Goal: Transaction & Acquisition: Book appointment/travel/reservation

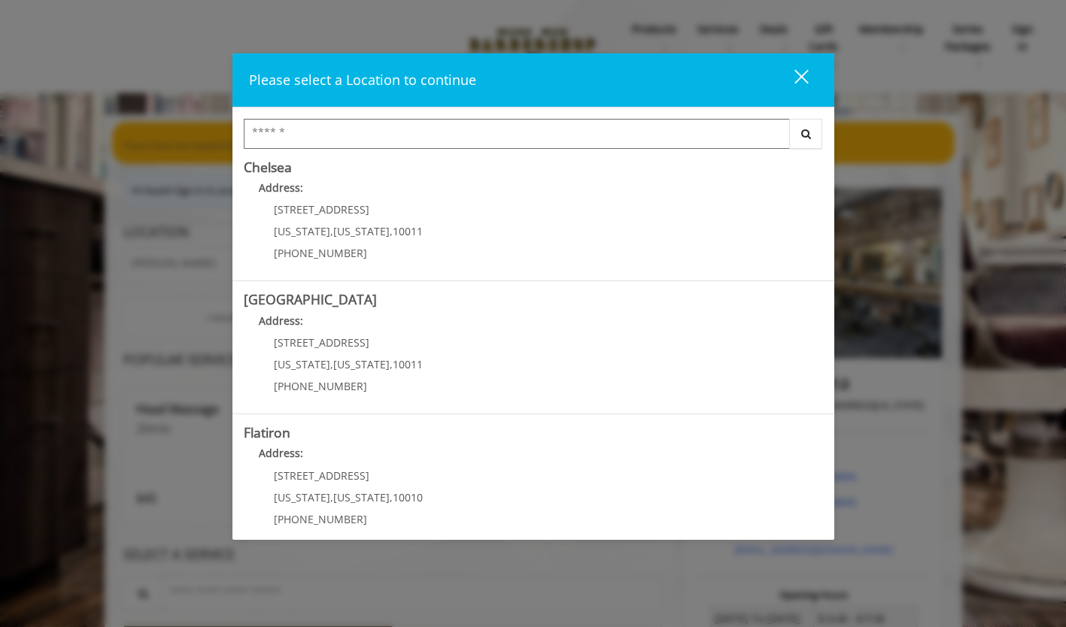
scroll to position [150, 0]
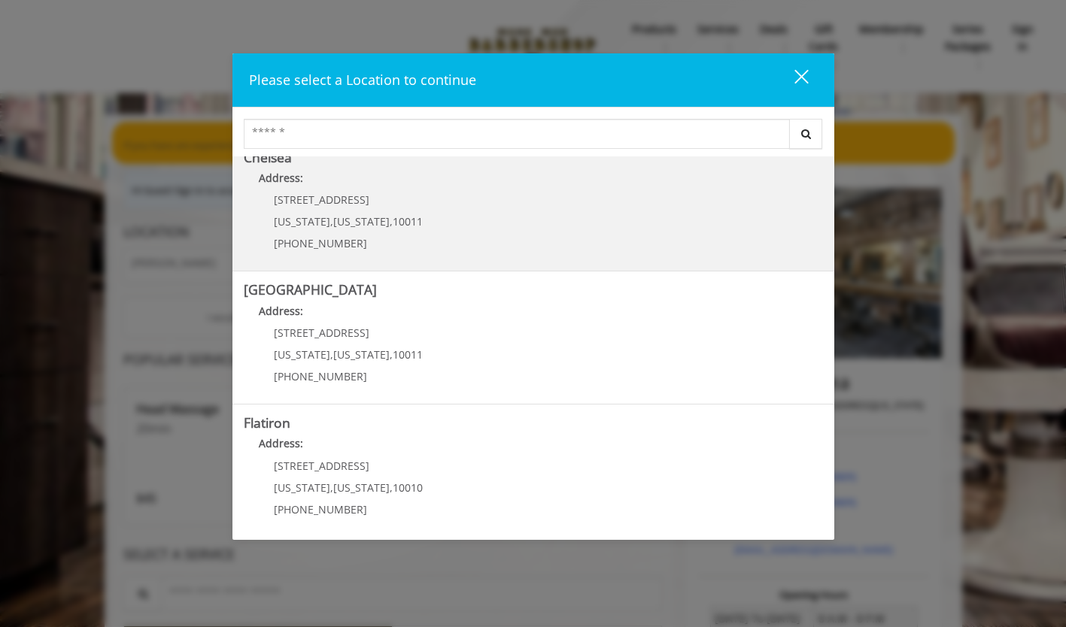
click at [307, 199] on span "[STREET_ADDRESS]" at bounding box center [322, 200] width 96 height 14
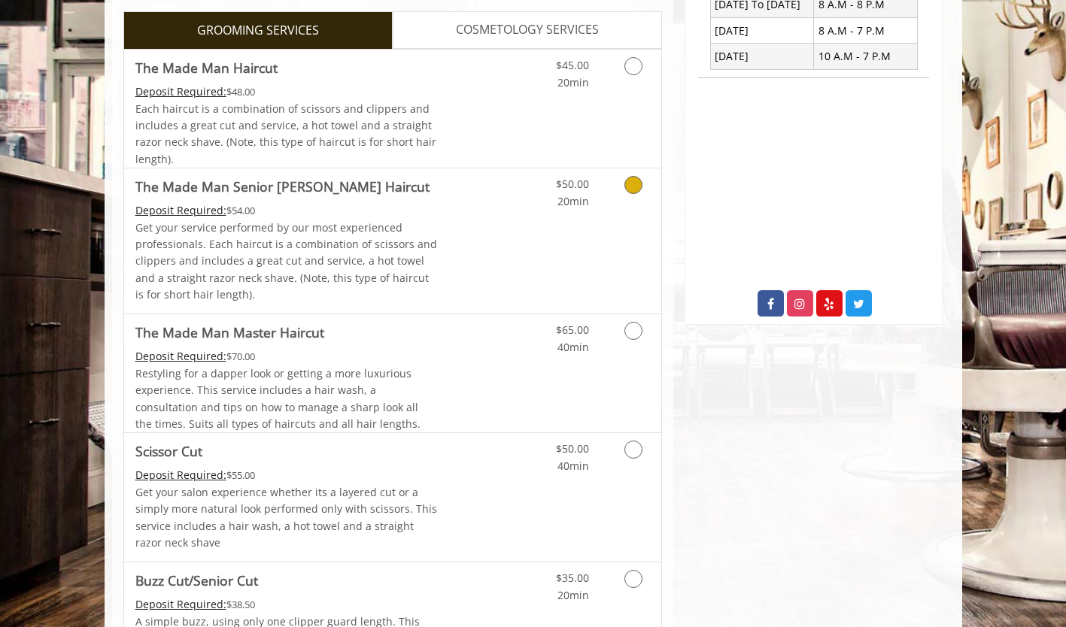
scroll to position [690, 0]
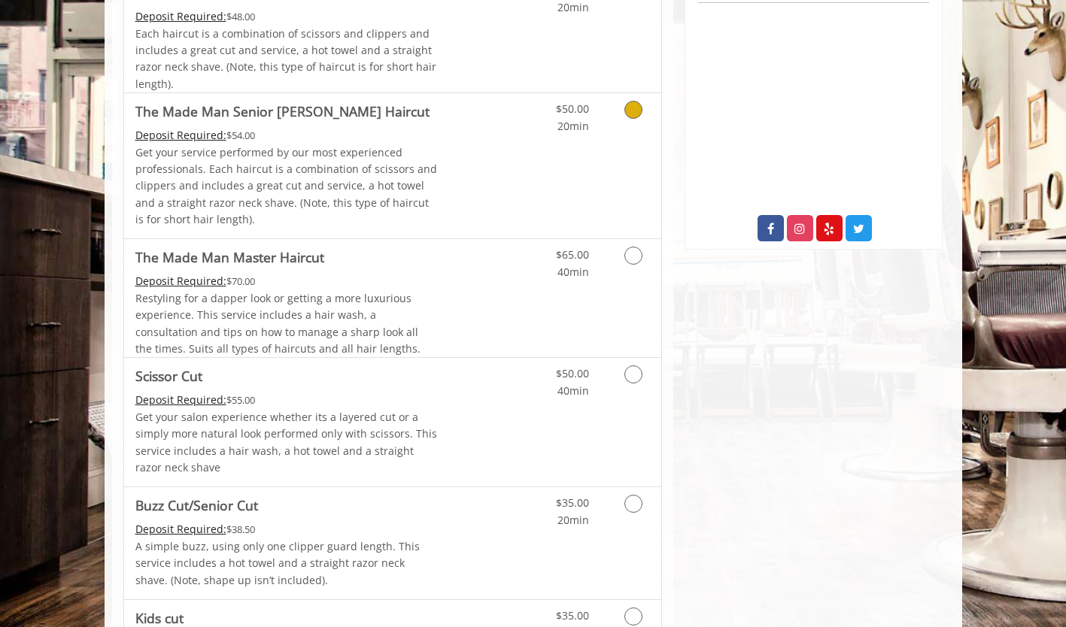
click at [187, 137] on Haircut "Deposit Required:" at bounding box center [180, 135] width 91 height 14
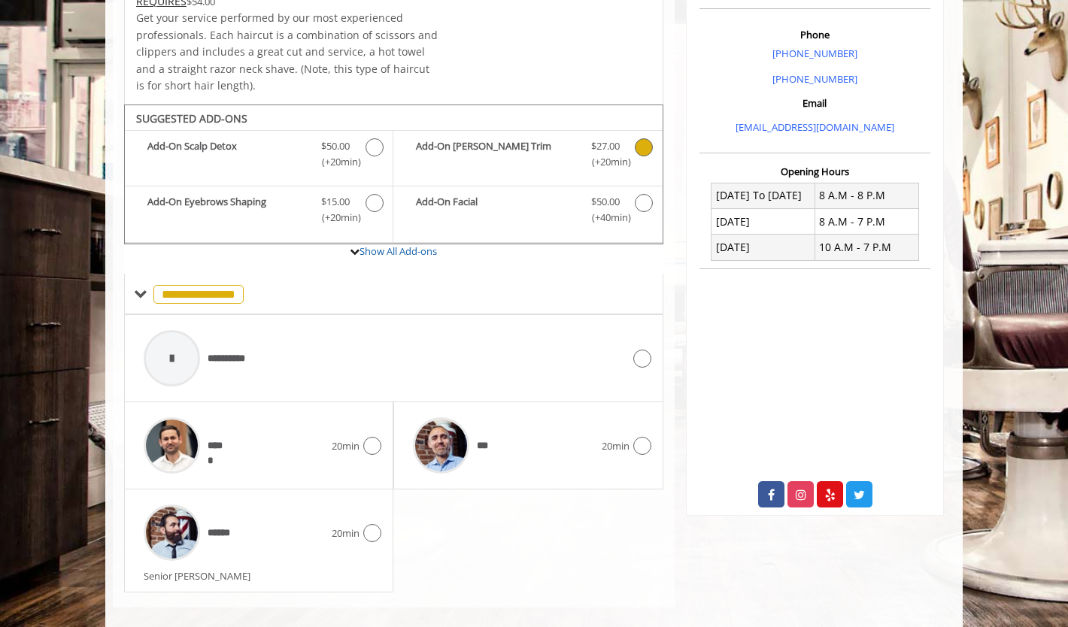
scroll to position [442, 0]
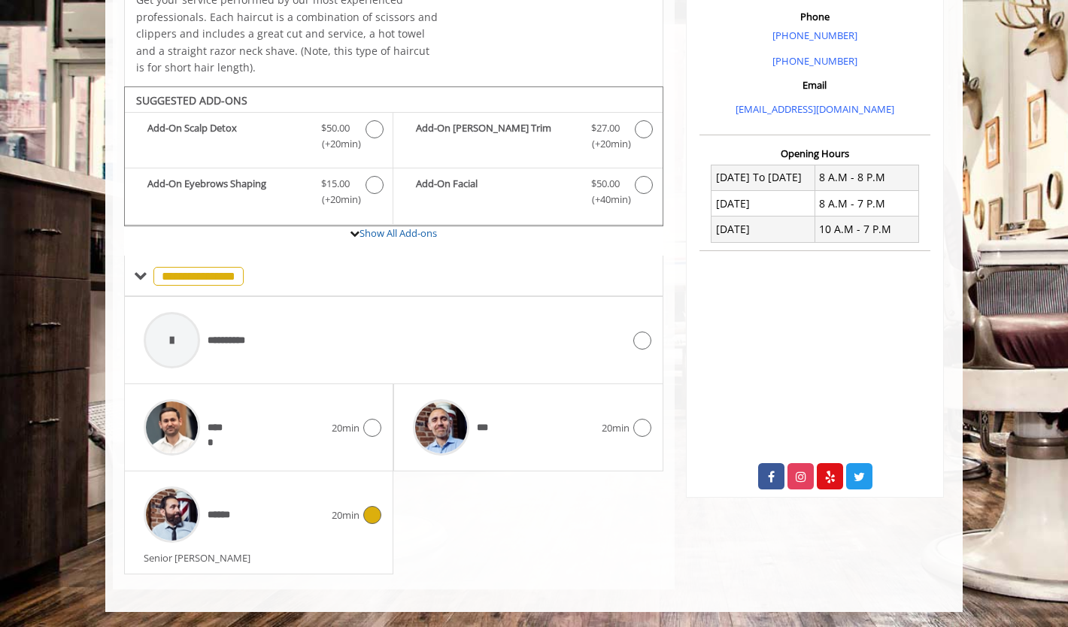
click at [375, 517] on icon at bounding box center [372, 515] width 18 height 18
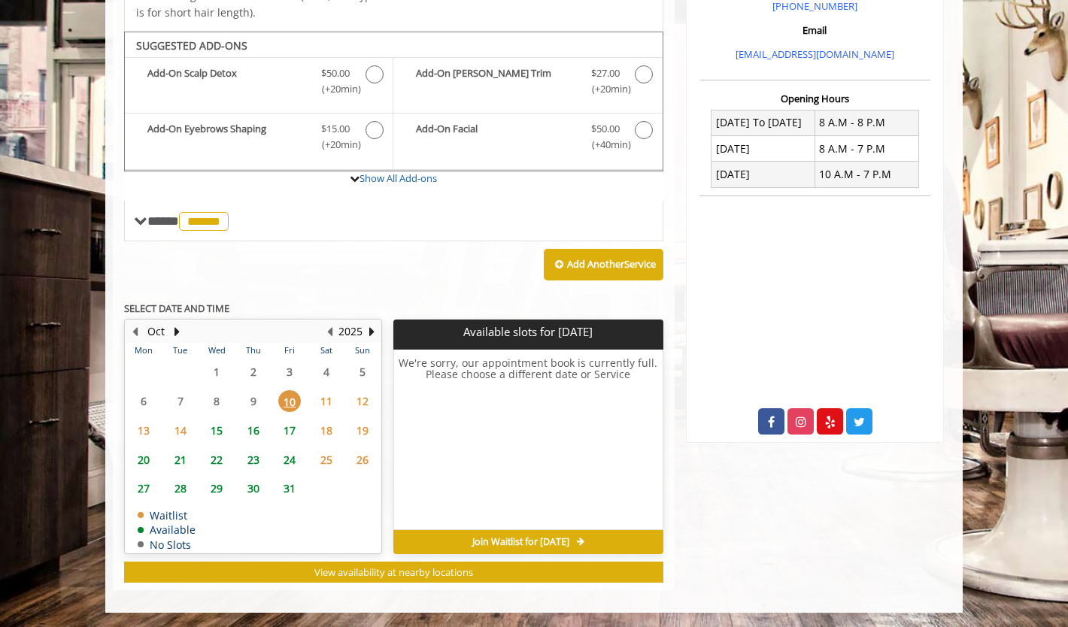
scroll to position [346, 0]
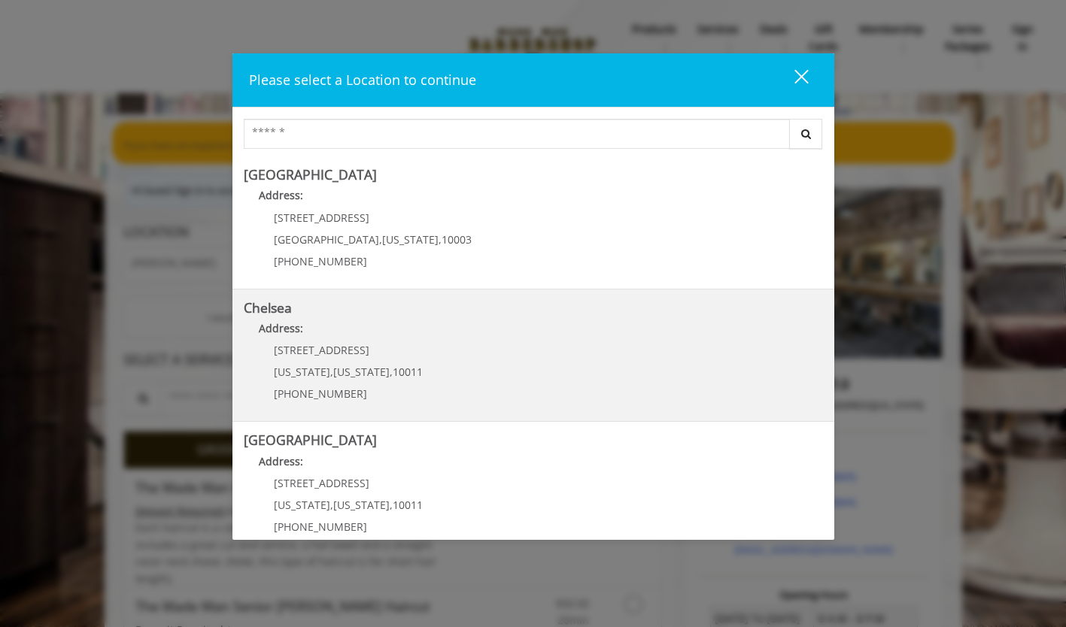
click at [390, 366] on span "," at bounding box center [391, 372] width 3 height 14
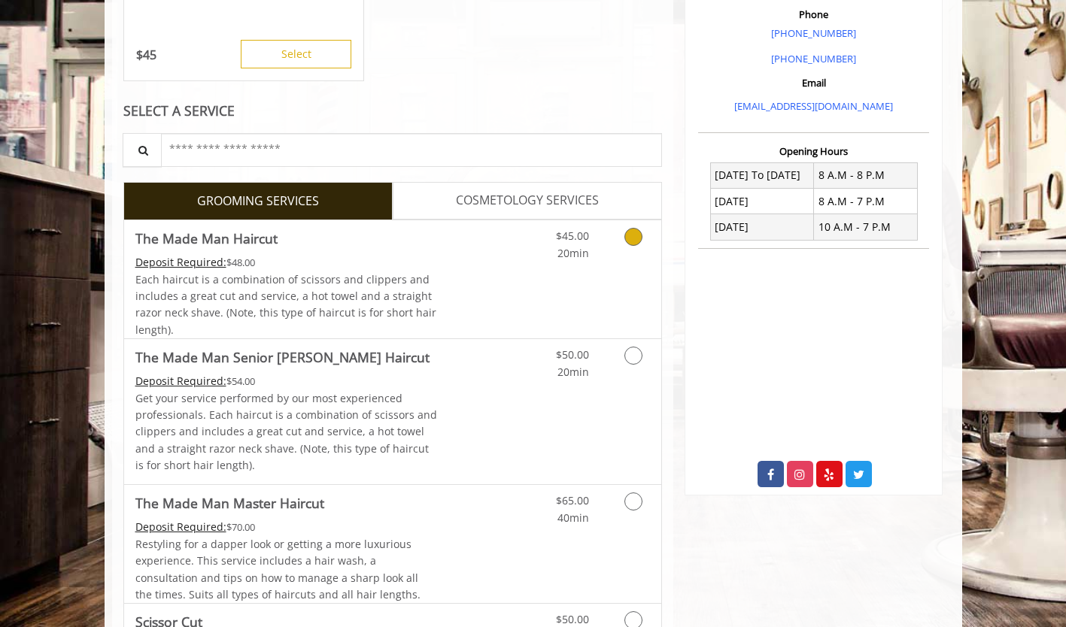
scroll to position [451, 0]
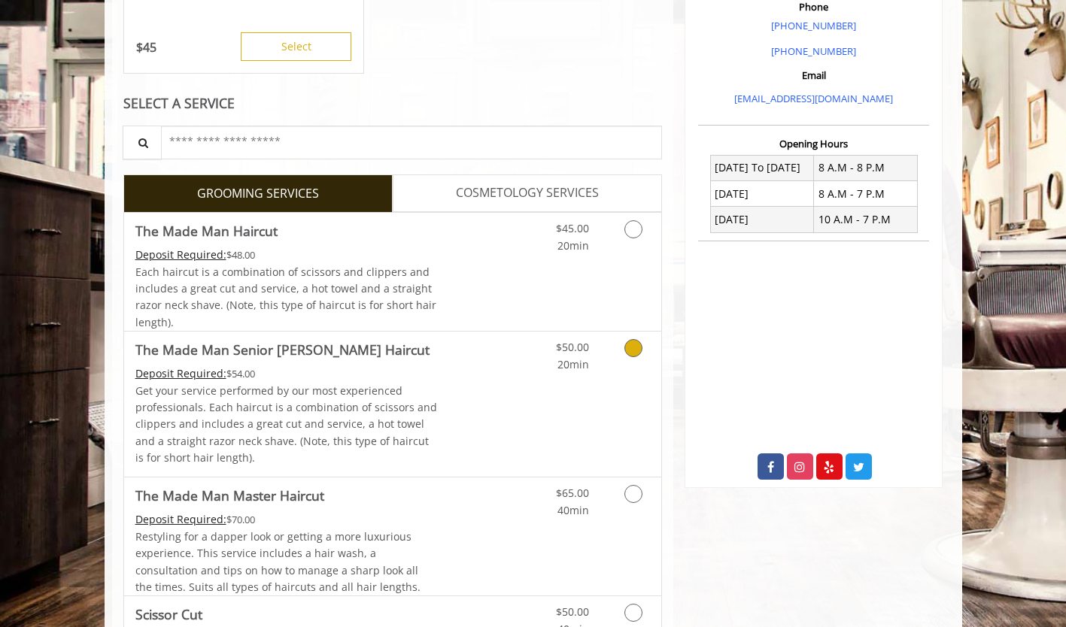
click at [210, 378] on Haircut "Deposit Required:" at bounding box center [180, 373] width 91 height 14
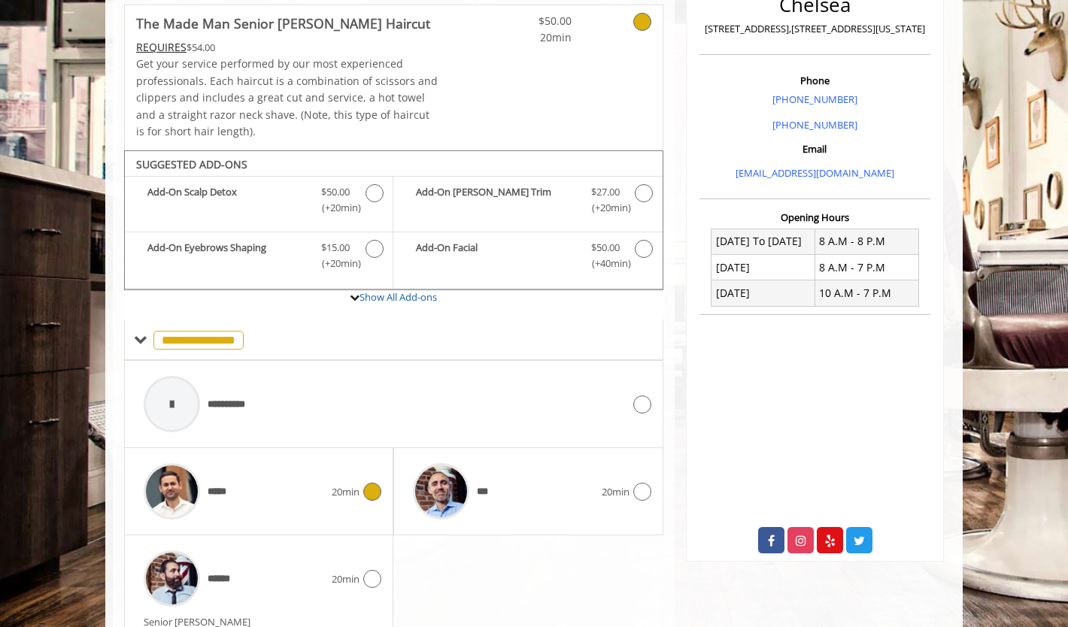
scroll to position [442, 0]
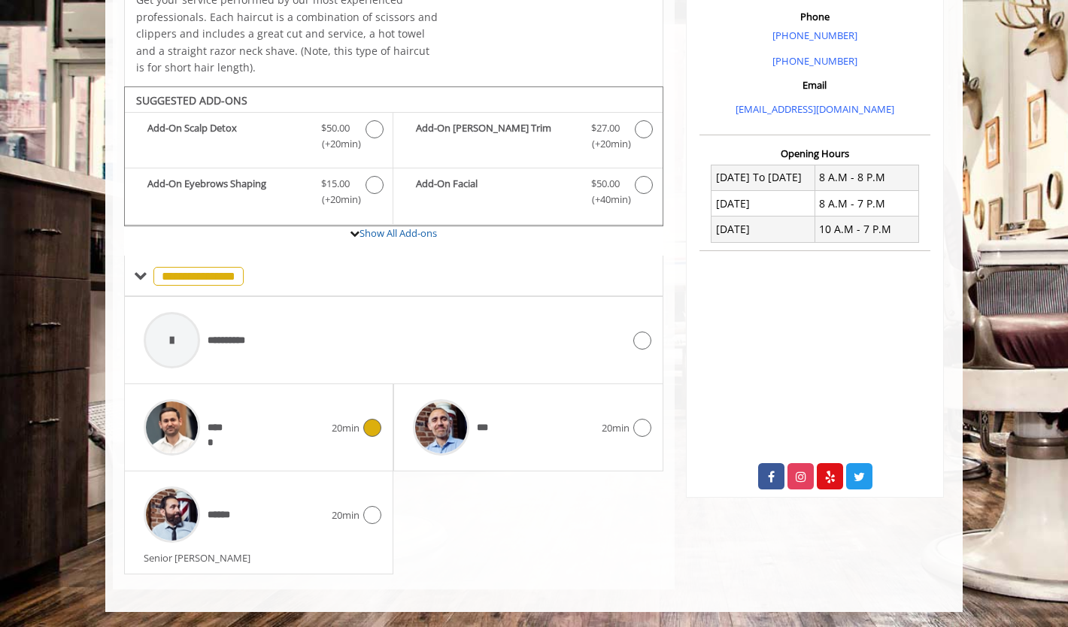
click at [219, 430] on span "*****" at bounding box center [217, 429] width 18 height 16
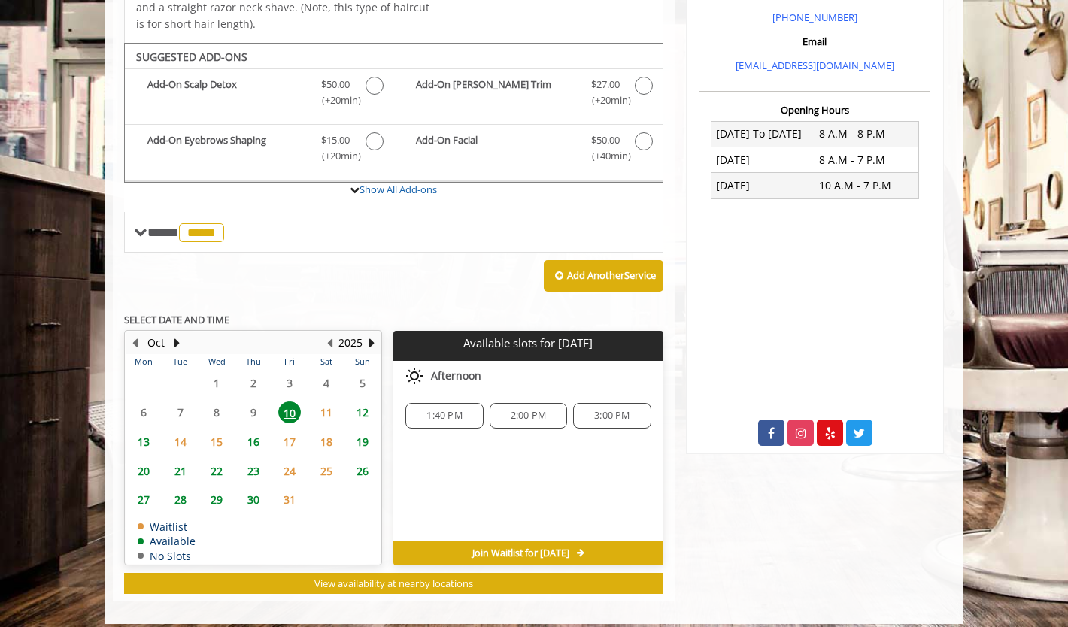
scroll to position [497, 0]
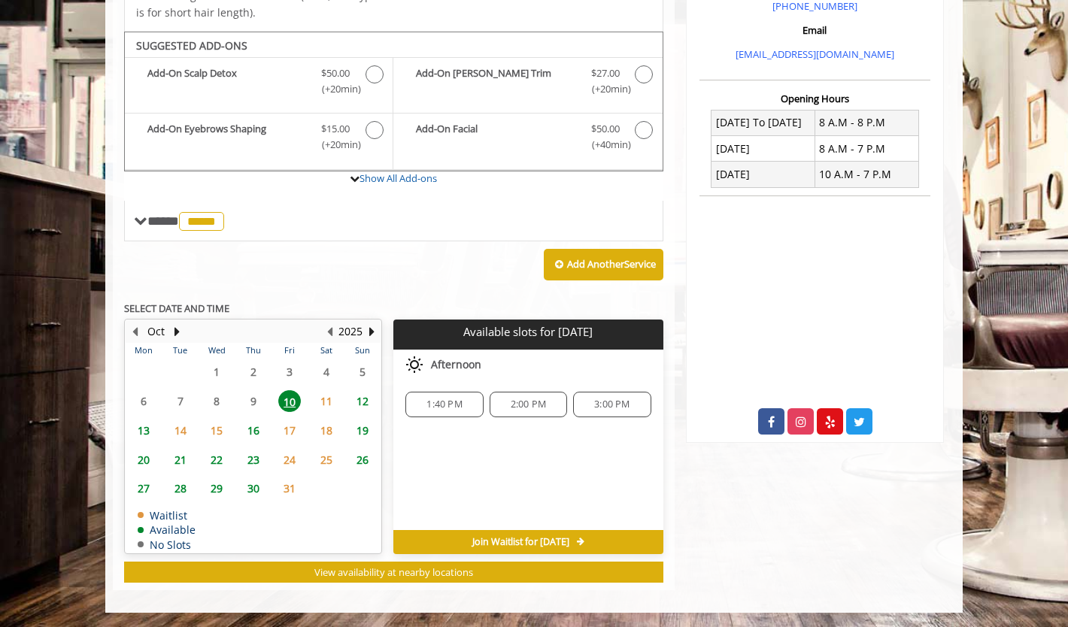
click at [421, 407] on span "1:40 PM" at bounding box center [444, 405] width 64 height 12
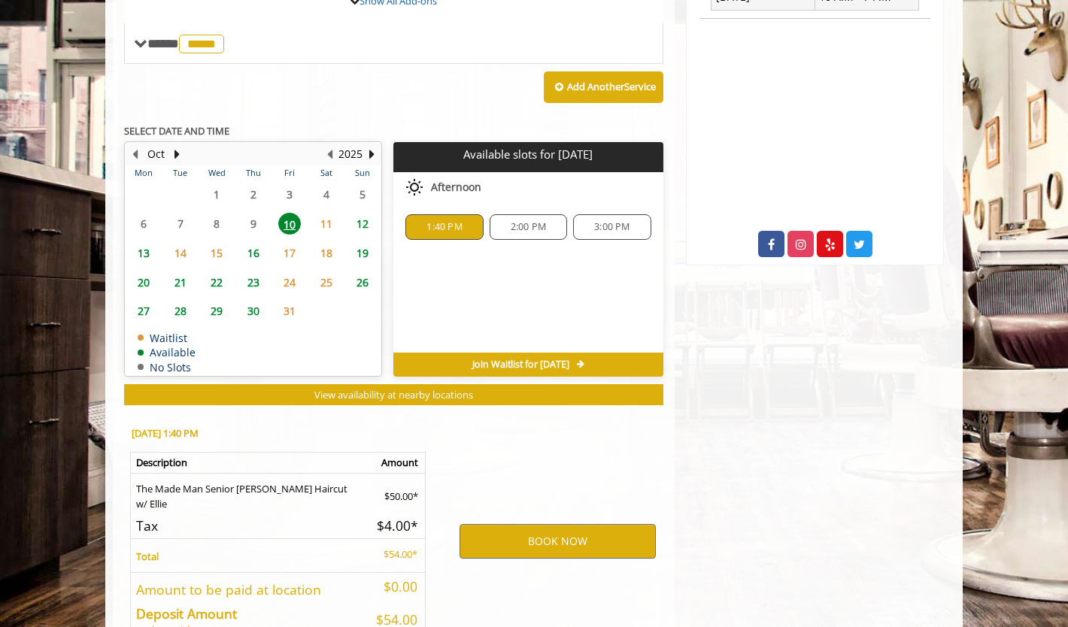
scroll to position [769, 0]
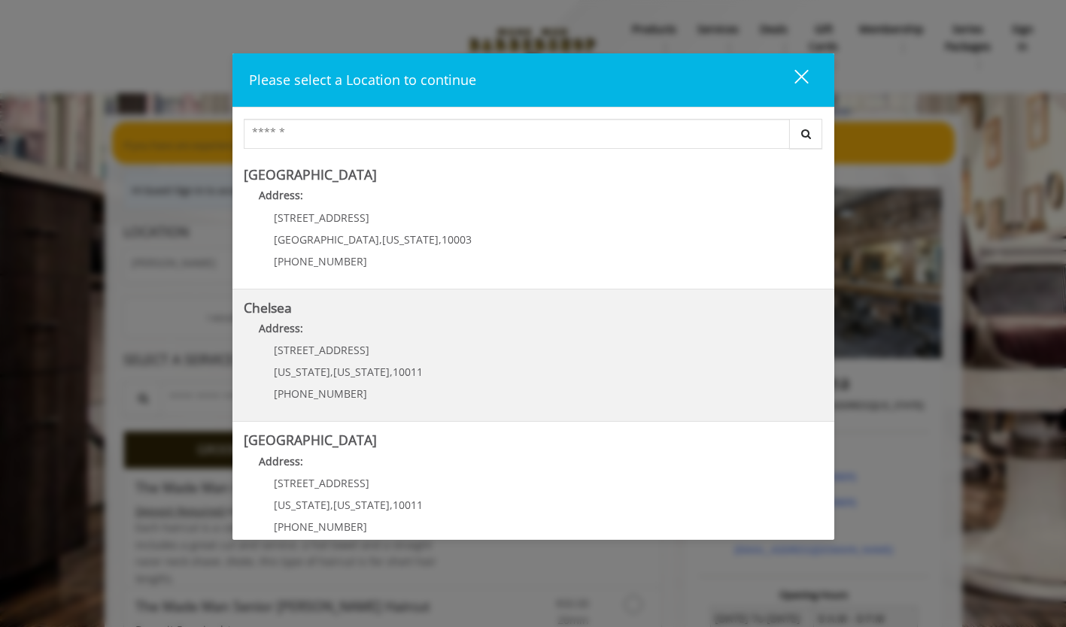
click at [370, 358] on div "169/170 W 23rd St New York , New York , 10011 (917) 639-3902" at bounding box center [337, 377] width 187 height 65
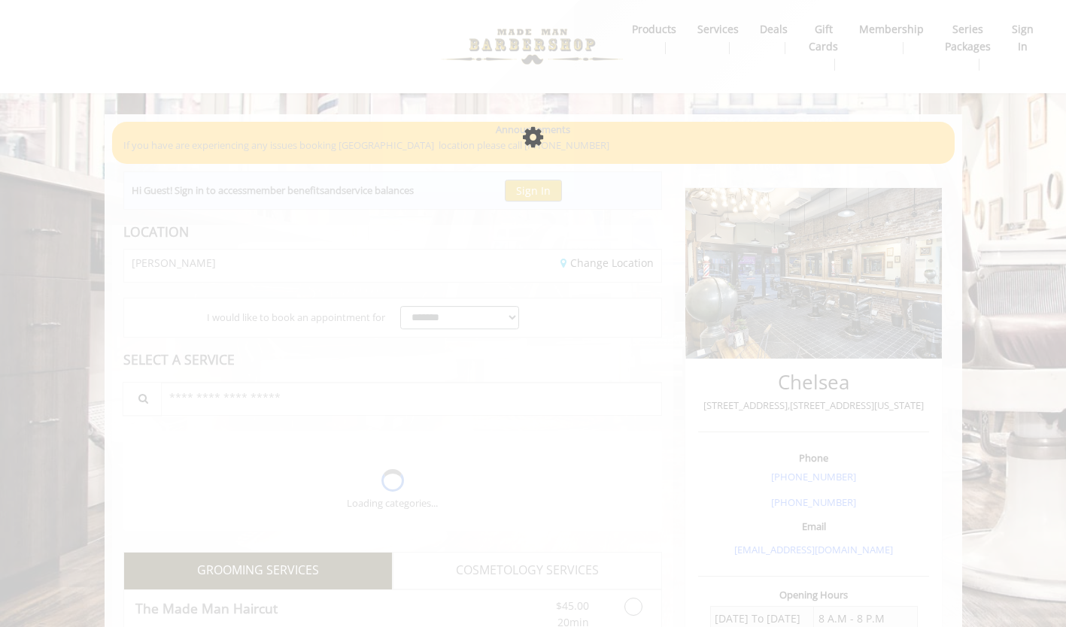
click at [370, 358] on div "Please wait page is Loading" at bounding box center [533, 313] width 1066 height 627
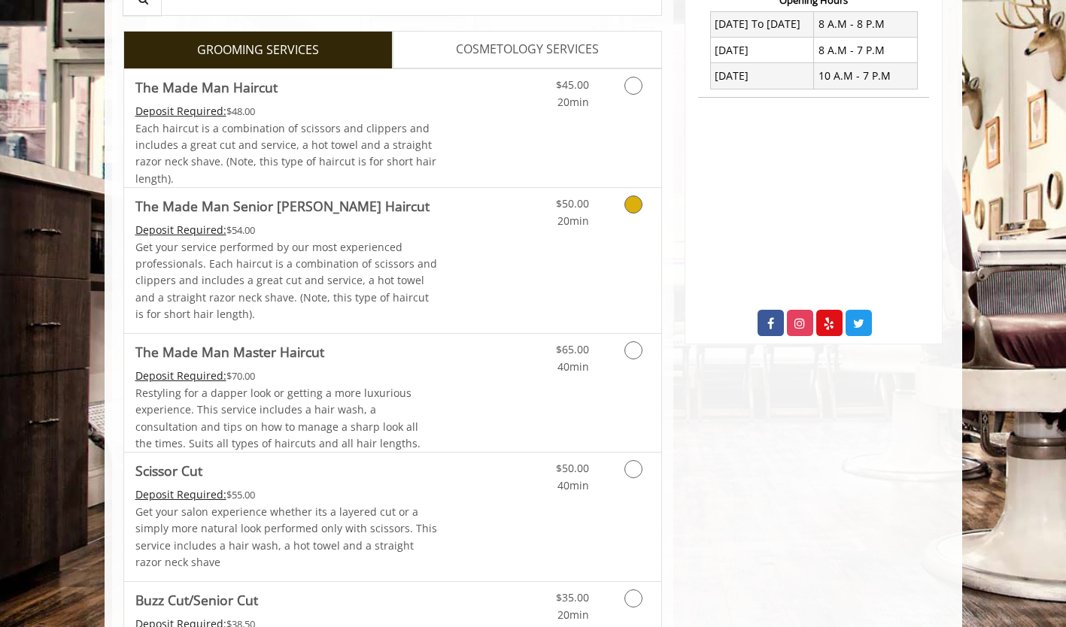
scroll to position [602, 0]
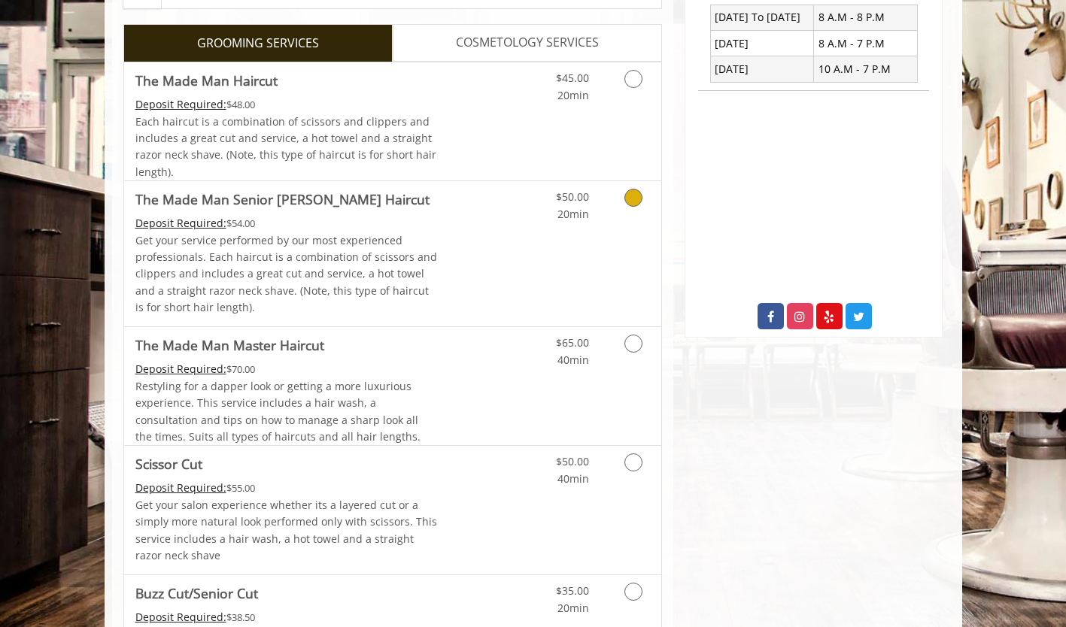
click at [218, 223] on Haircut "Deposit Required:" at bounding box center [180, 223] width 91 height 14
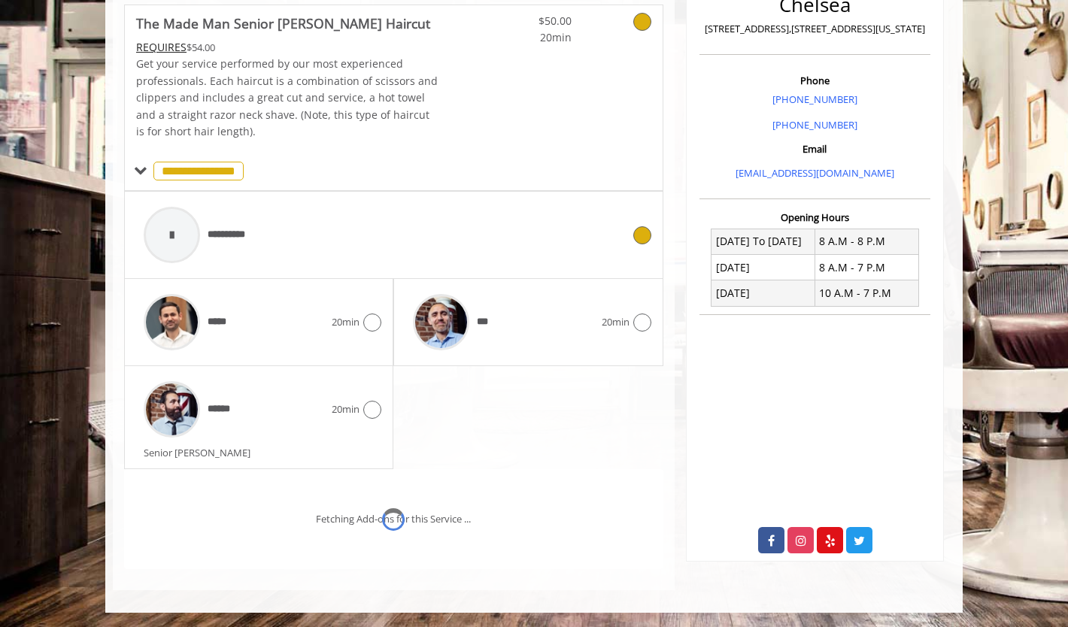
scroll to position [442, 0]
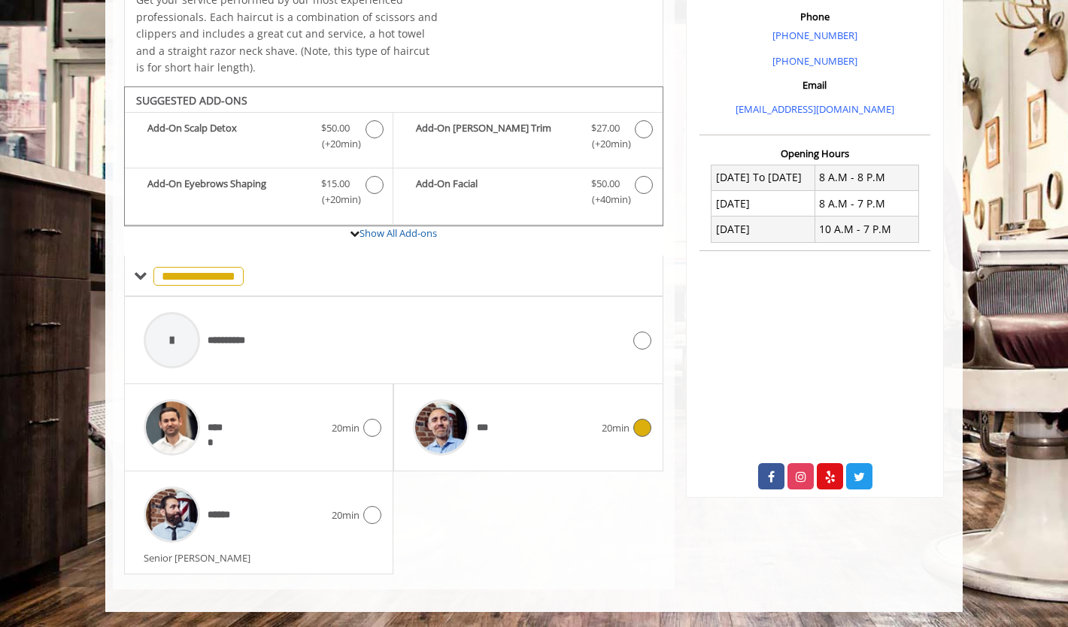
click at [632, 427] on div at bounding box center [641, 428] width 22 height 18
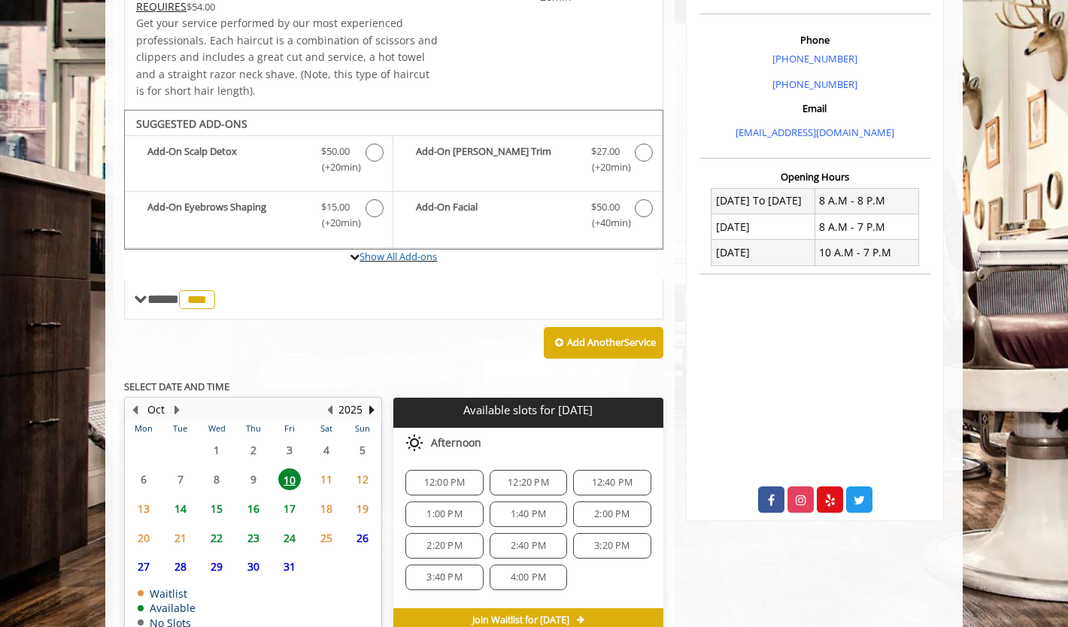
scroll to position [497, 0]
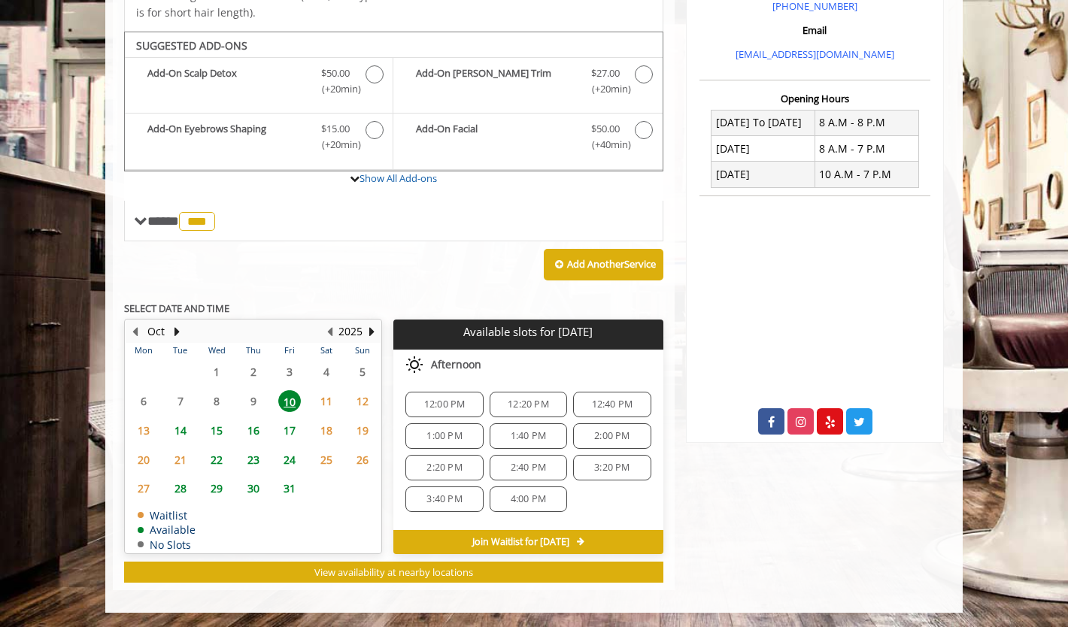
click at [442, 433] on span "1:00 PM" at bounding box center [444, 436] width 35 height 12
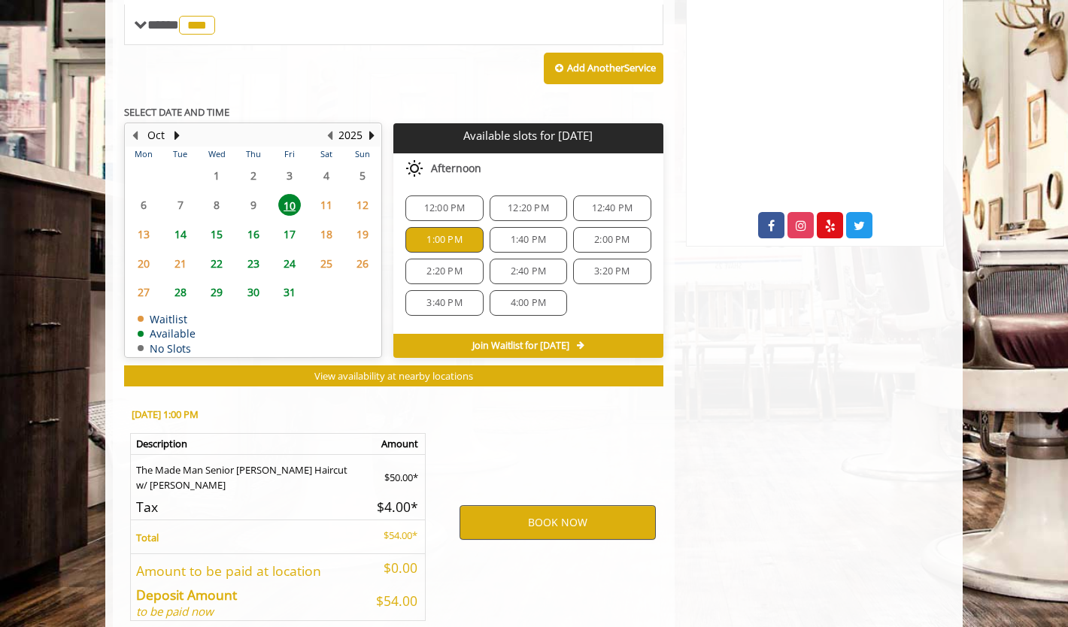
scroll to position [769, 0]
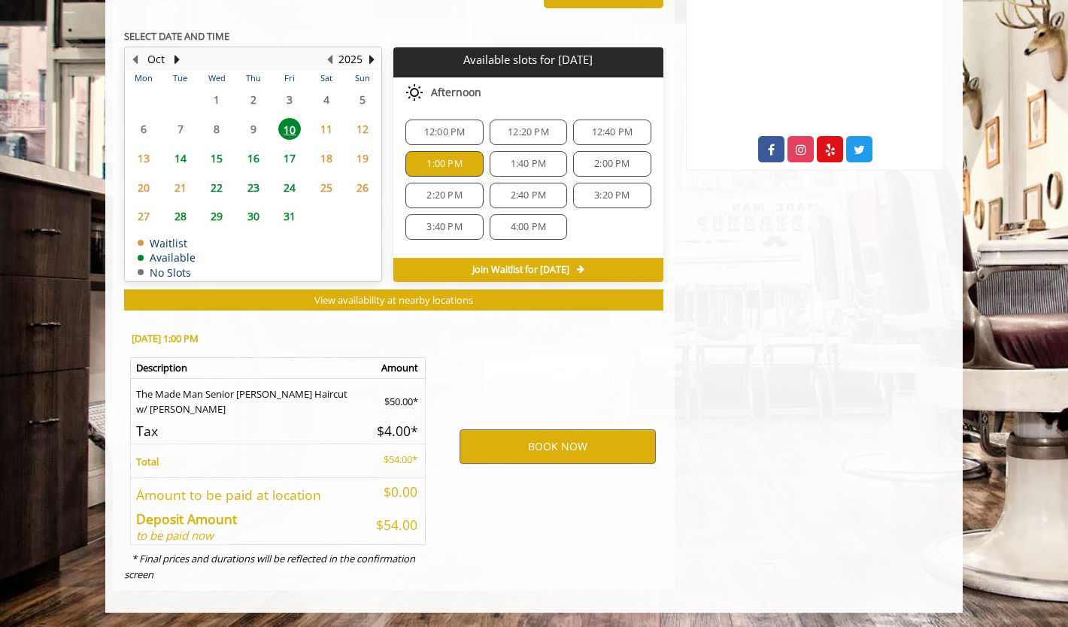
drag, startPoint x: 574, startPoint y: 318, endPoint x: 730, endPoint y: 284, distance: 160.3
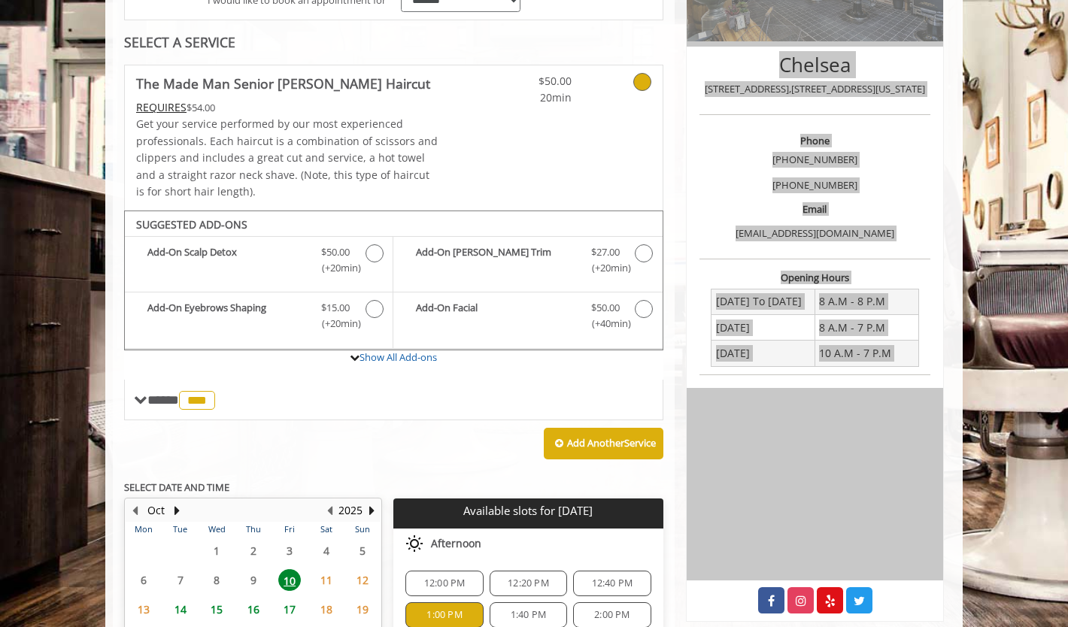
scroll to position [141, 0]
